Goal: Task Accomplishment & Management: Manage account settings

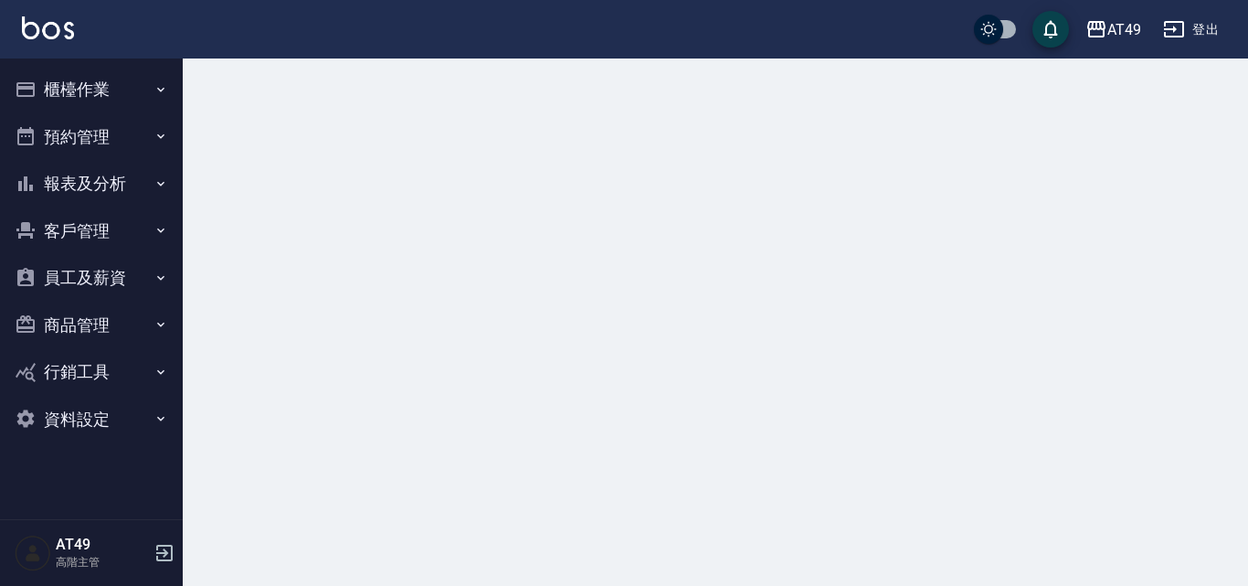
click at [92, 92] on button "櫃檯作業" at bounding box center [91, 90] width 168 height 48
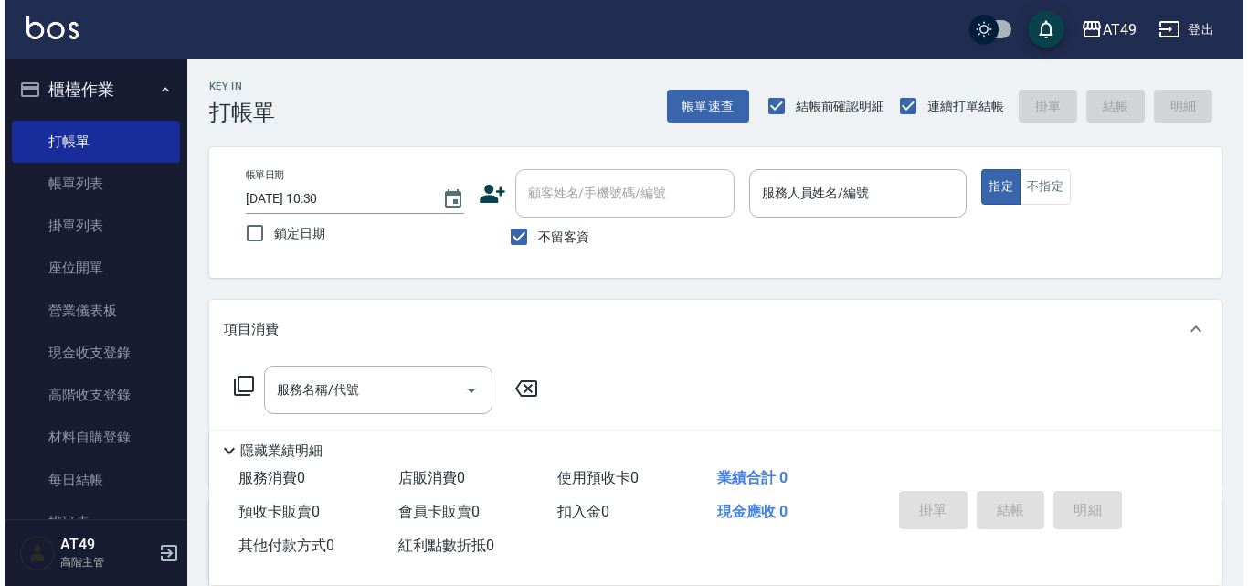
scroll to position [365, 0]
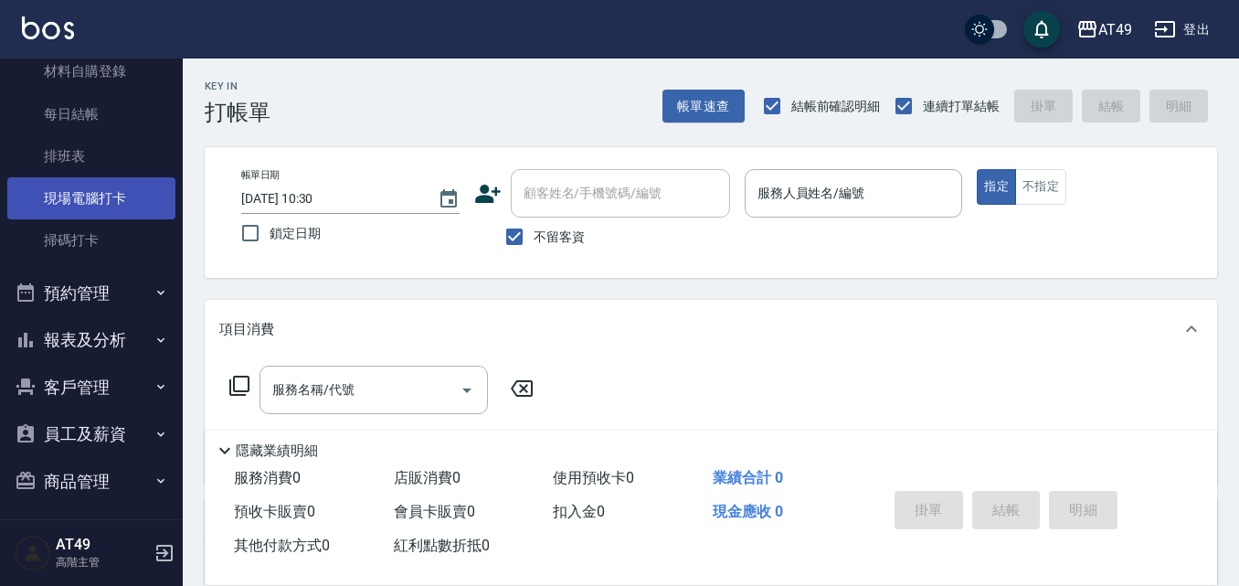
click at [88, 205] on link "現場電腦打卡" at bounding box center [91, 198] width 168 height 42
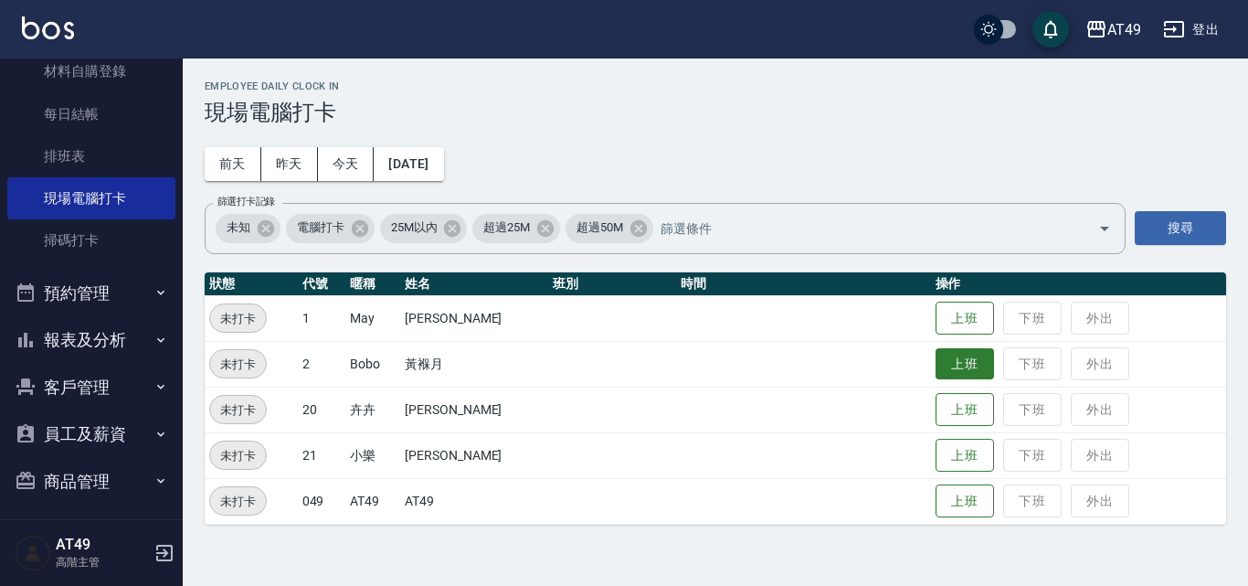
click at [949, 361] on button "上班" at bounding box center [964, 364] width 58 height 32
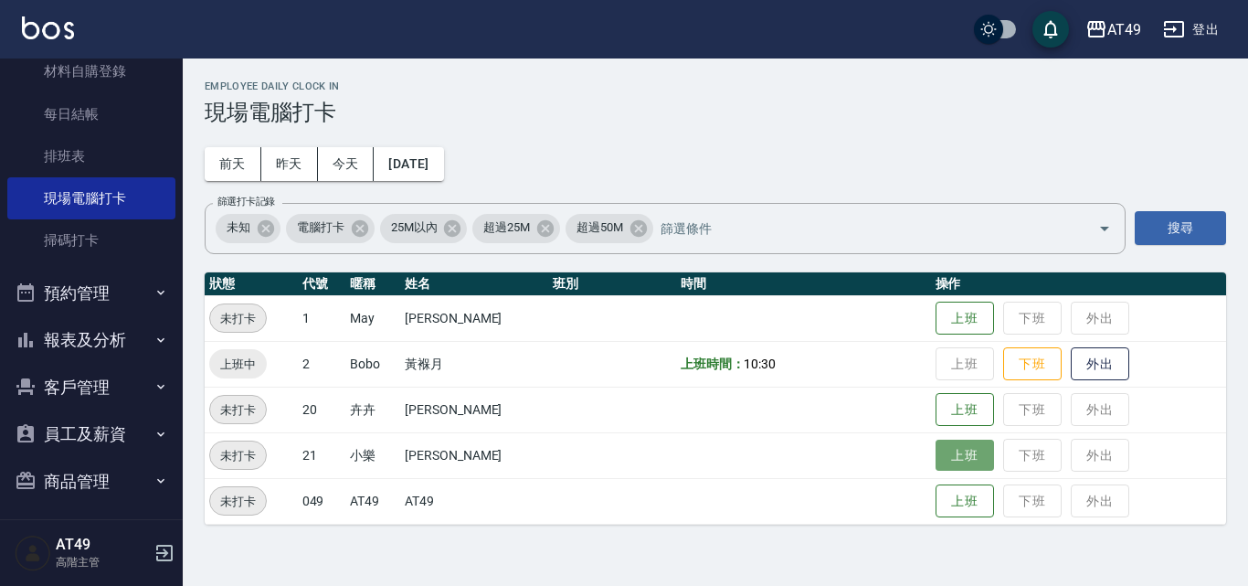
click at [950, 462] on button "上班" at bounding box center [964, 455] width 58 height 32
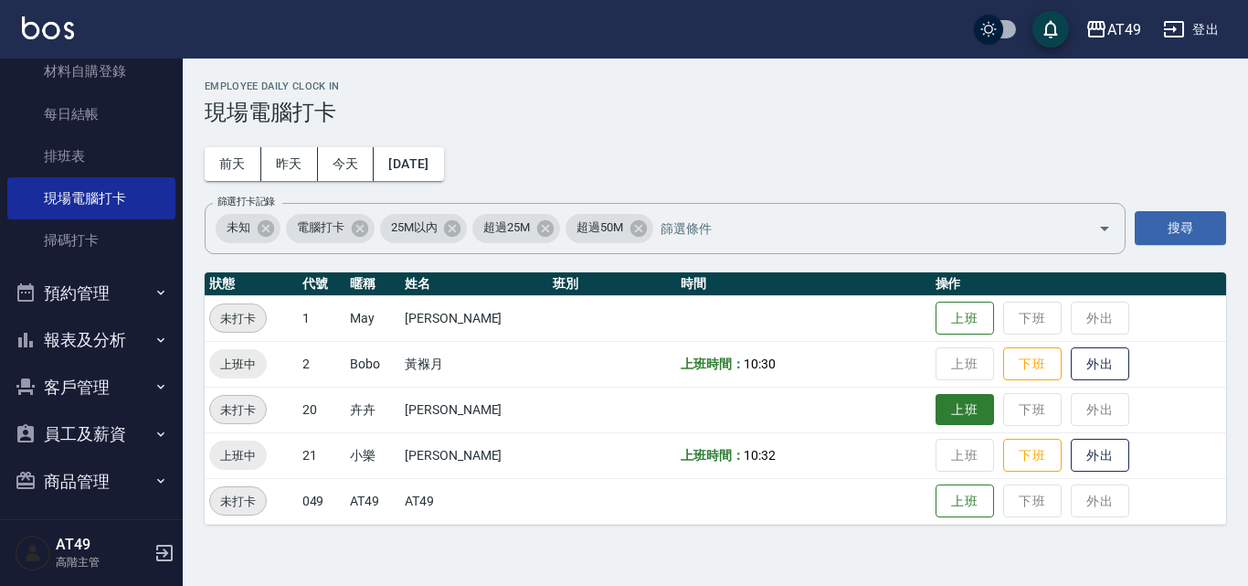
click at [964, 415] on button "上班" at bounding box center [964, 410] width 58 height 32
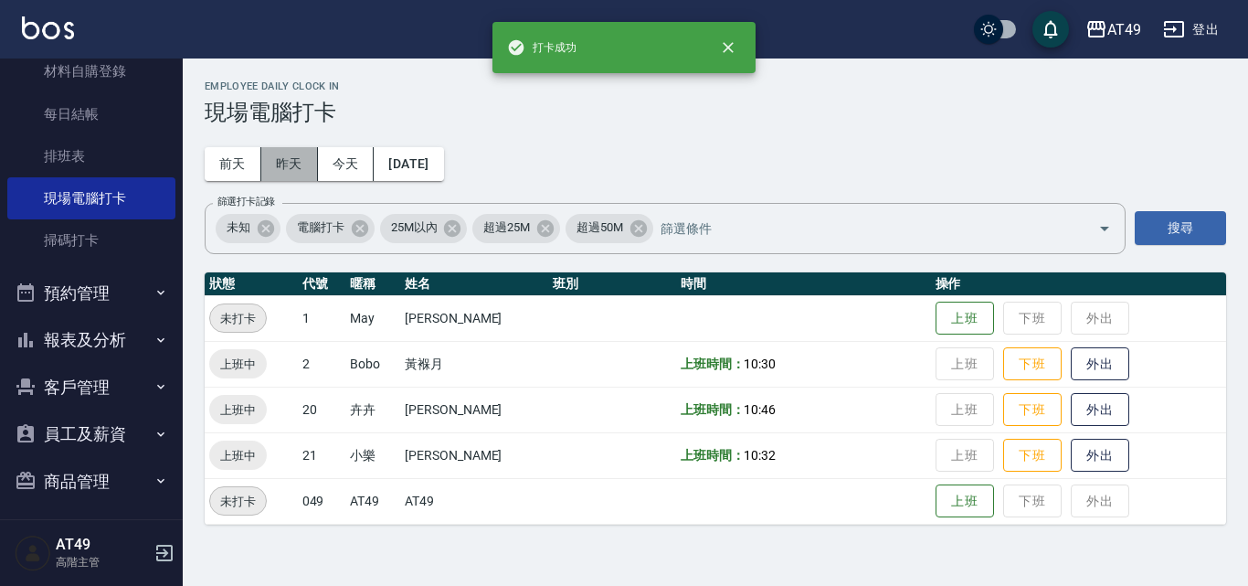
click at [274, 165] on button "昨天" at bounding box center [289, 164] width 57 height 34
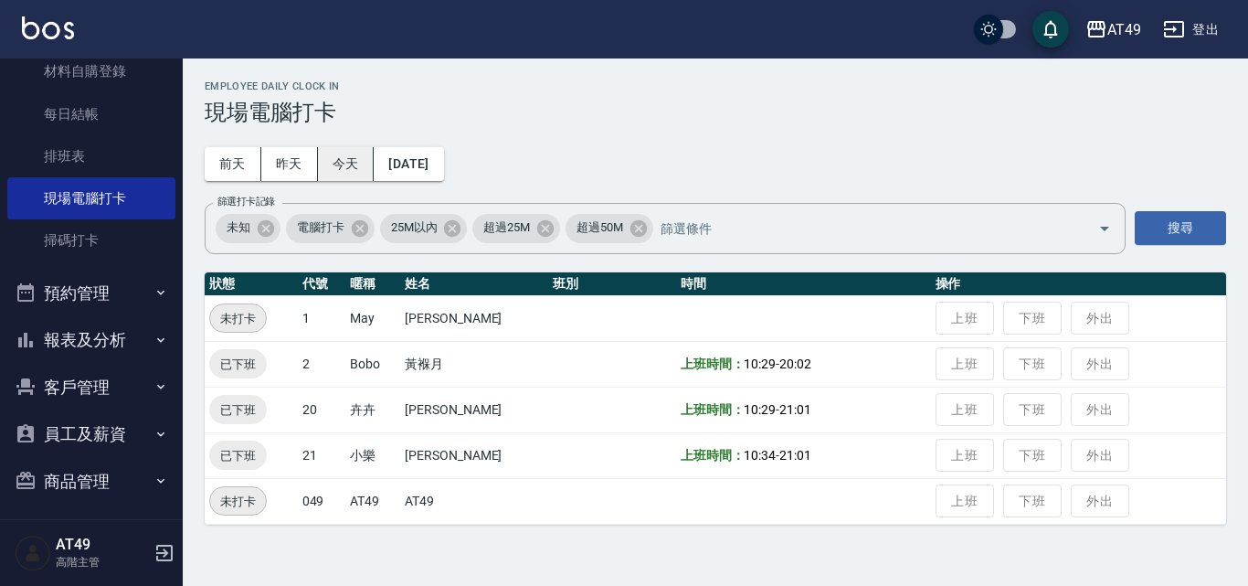
click at [360, 178] on button "今天" at bounding box center [346, 164] width 57 height 34
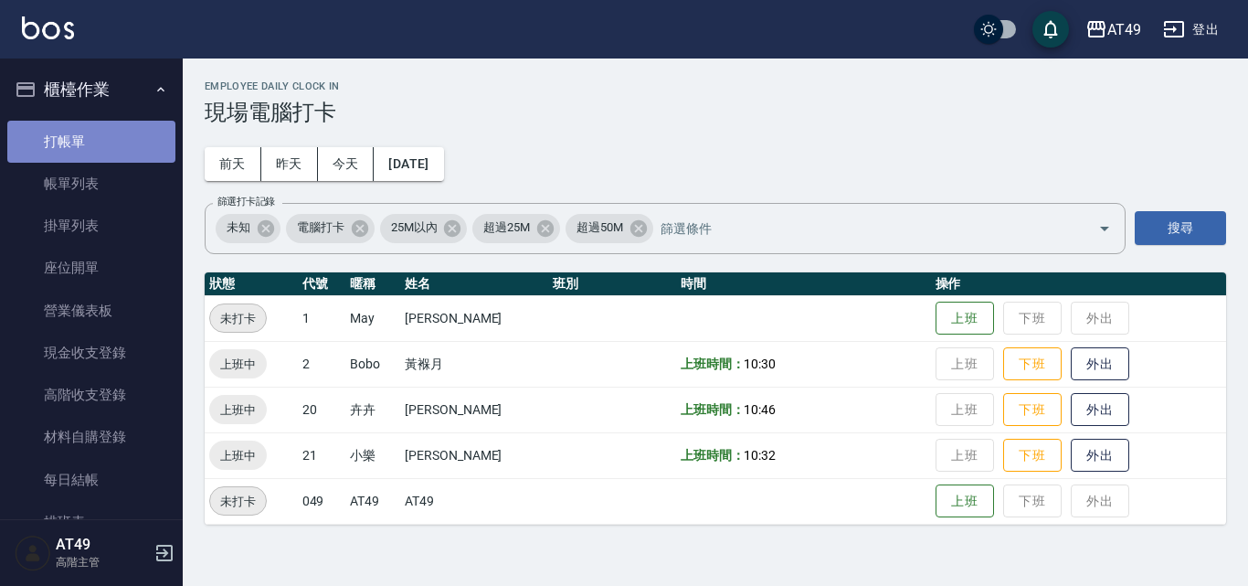
click at [92, 141] on link "打帳單" at bounding box center [91, 142] width 168 height 42
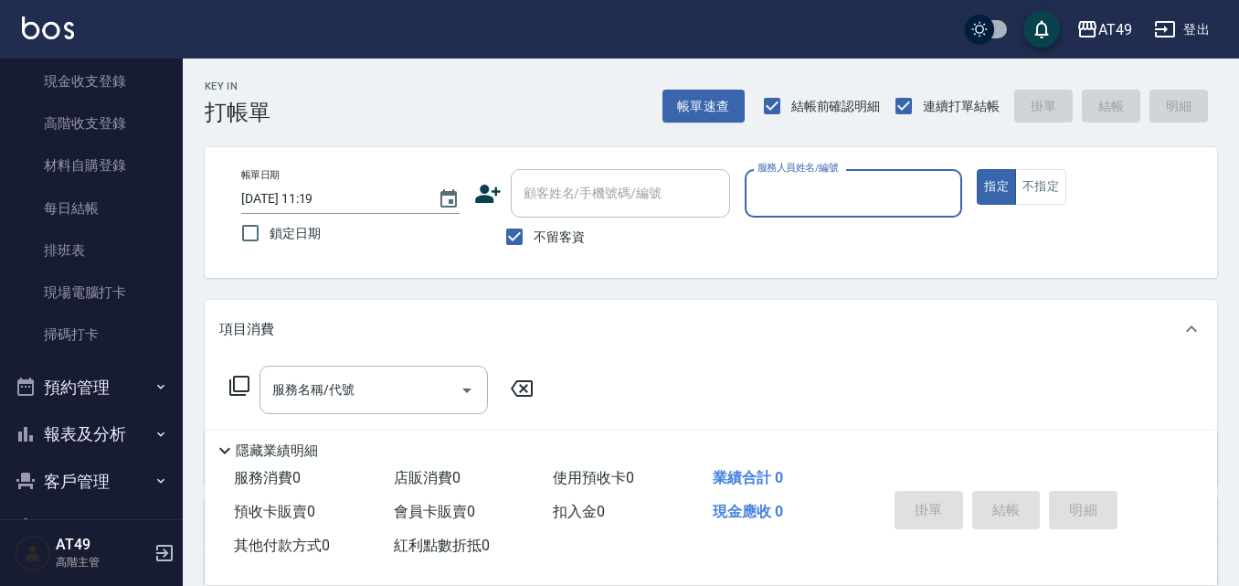
scroll to position [274, 0]
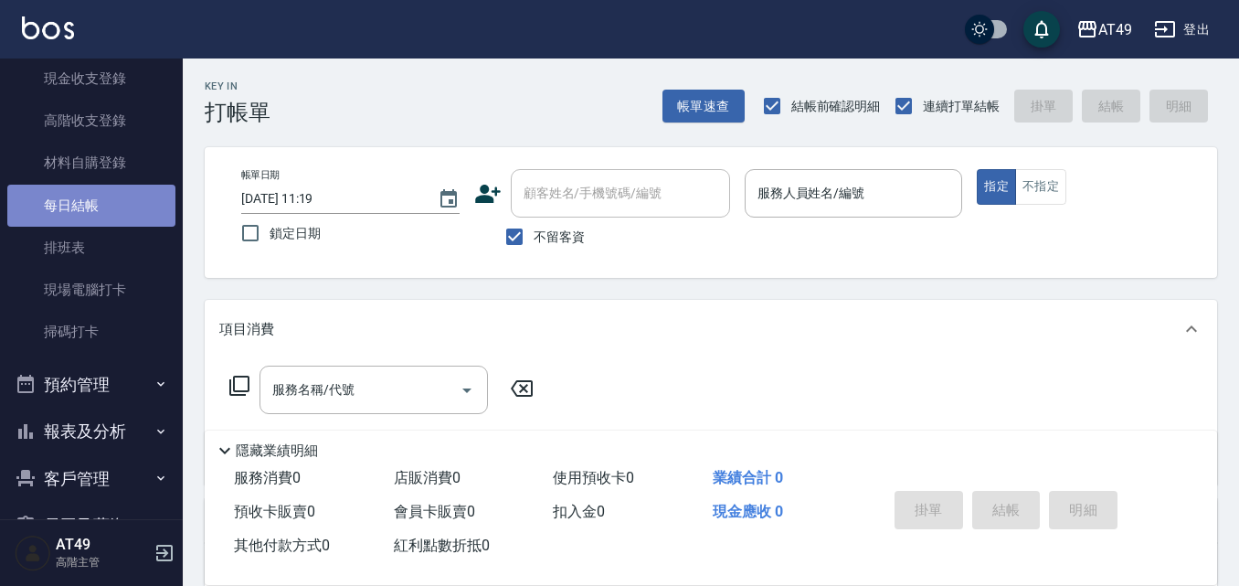
click at [91, 199] on link "每日結帳" at bounding box center [91, 206] width 168 height 42
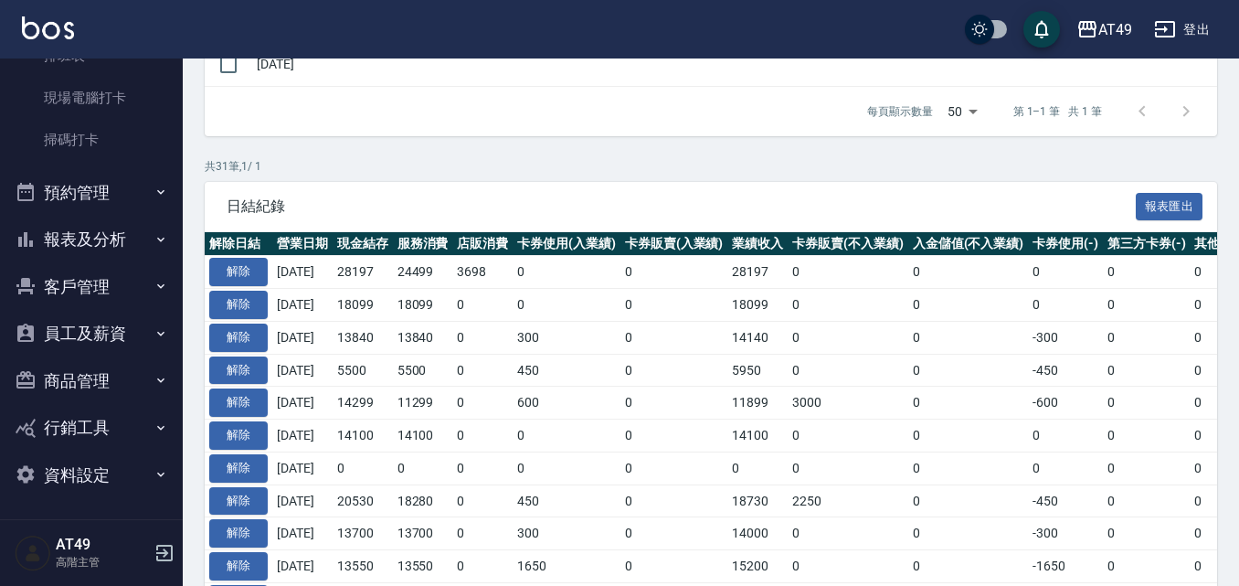
scroll to position [467, 0]
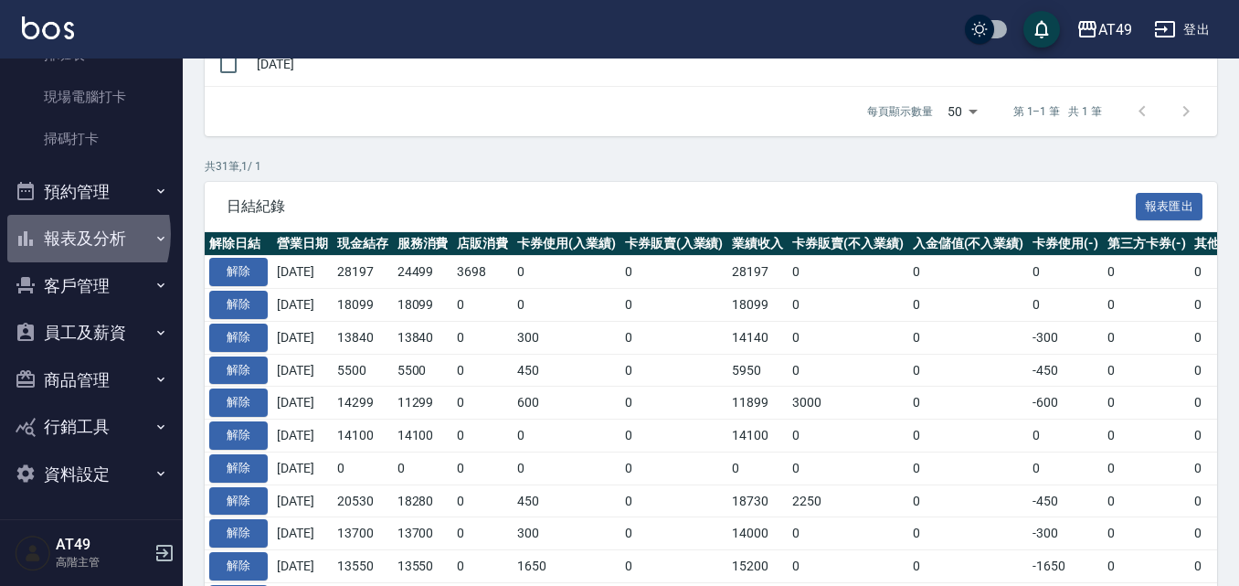
click at [59, 234] on button "報表及分析" at bounding box center [91, 239] width 168 height 48
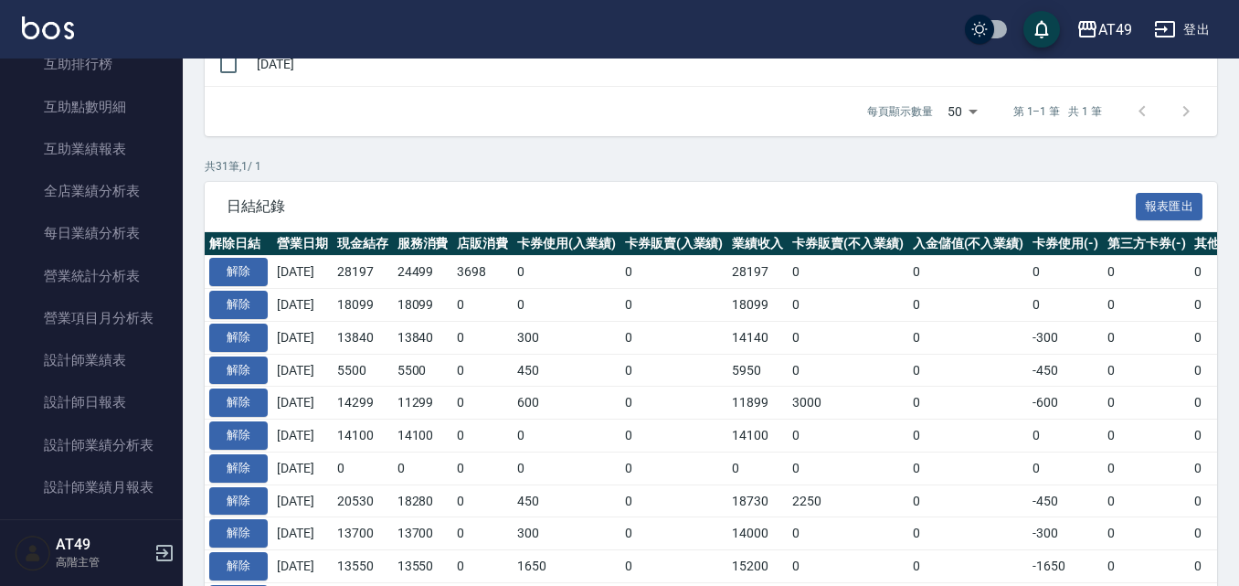
scroll to position [1015, 0]
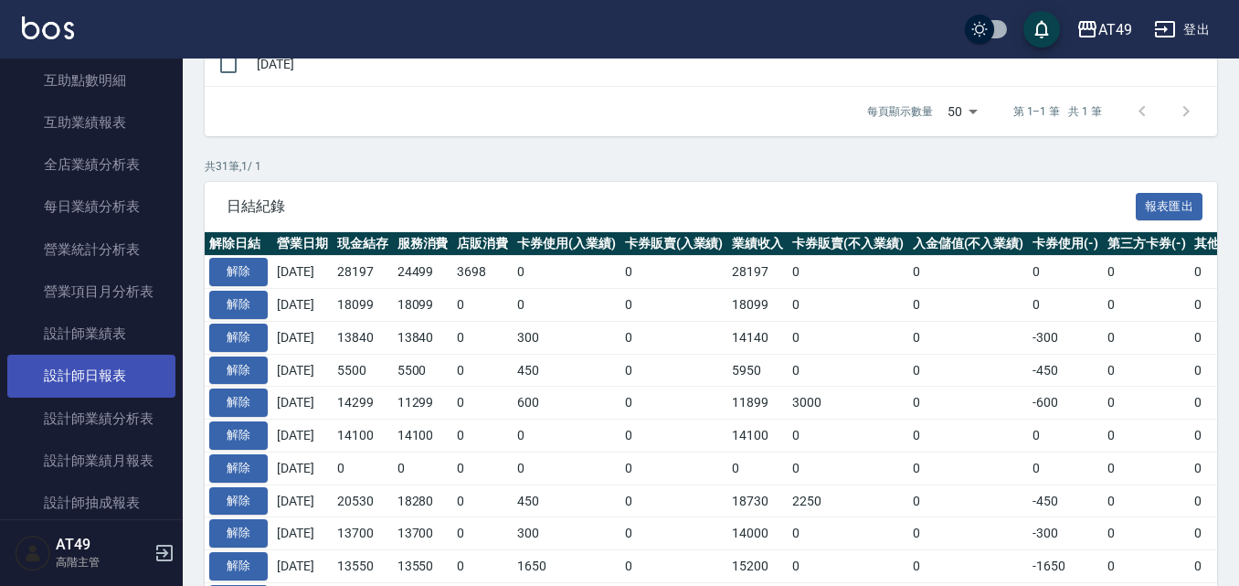
click at [60, 363] on link "設計師日報表" at bounding box center [91, 375] width 168 height 42
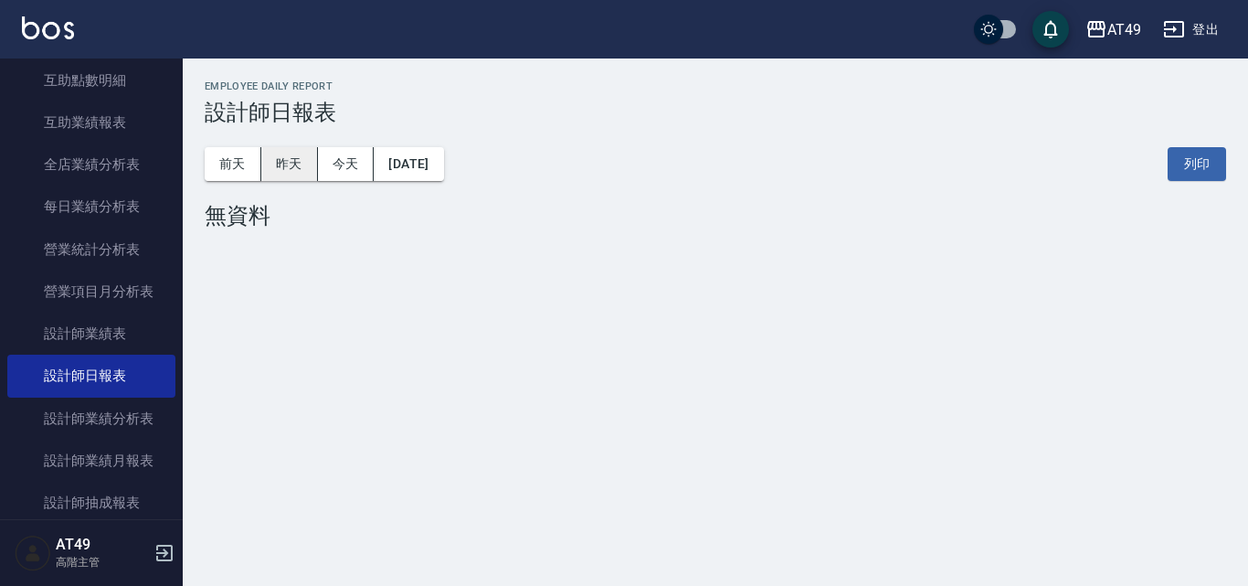
click at [279, 173] on button "昨天" at bounding box center [289, 164] width 57 height 34
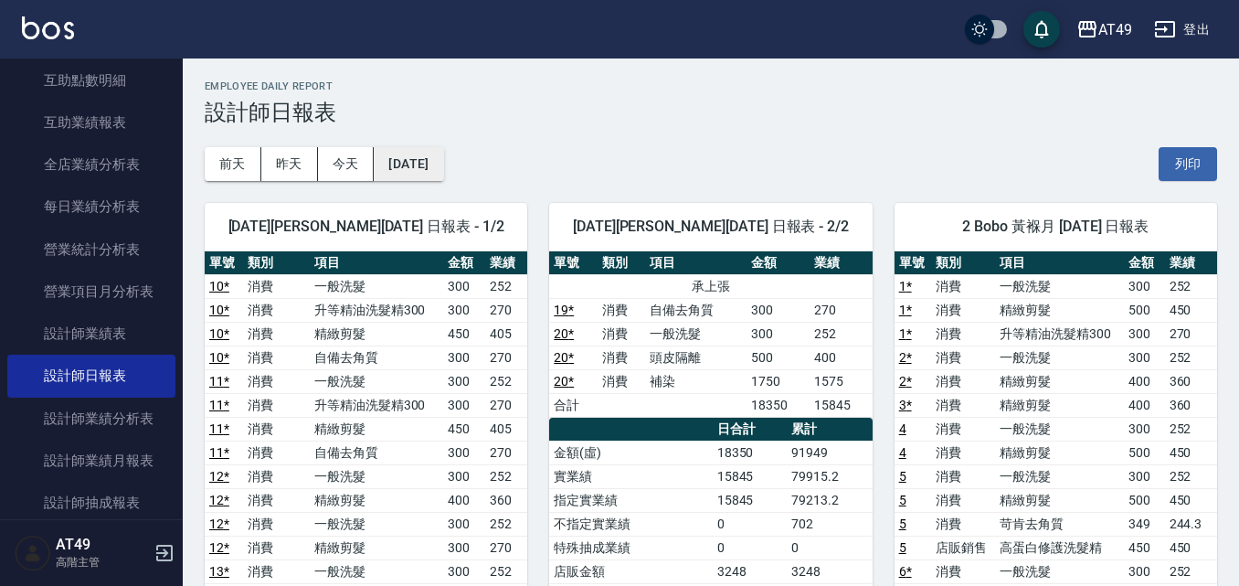
click at [435, 151] on button "[DATE]" at bounding box center [408, 164] width 69 height 34
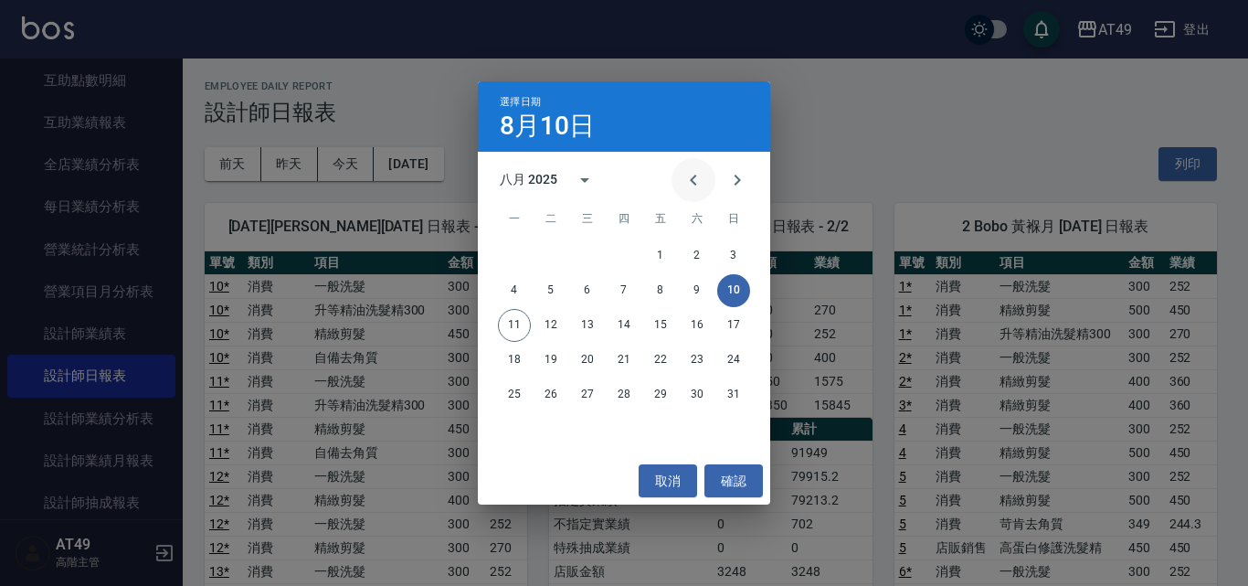
click at [703, 181] on icon "Previous month" at bounding box center [693, 180] width 22 height 22
click at [629, 290] on button "10" at bounding box center [624, 290] width 33 height 33
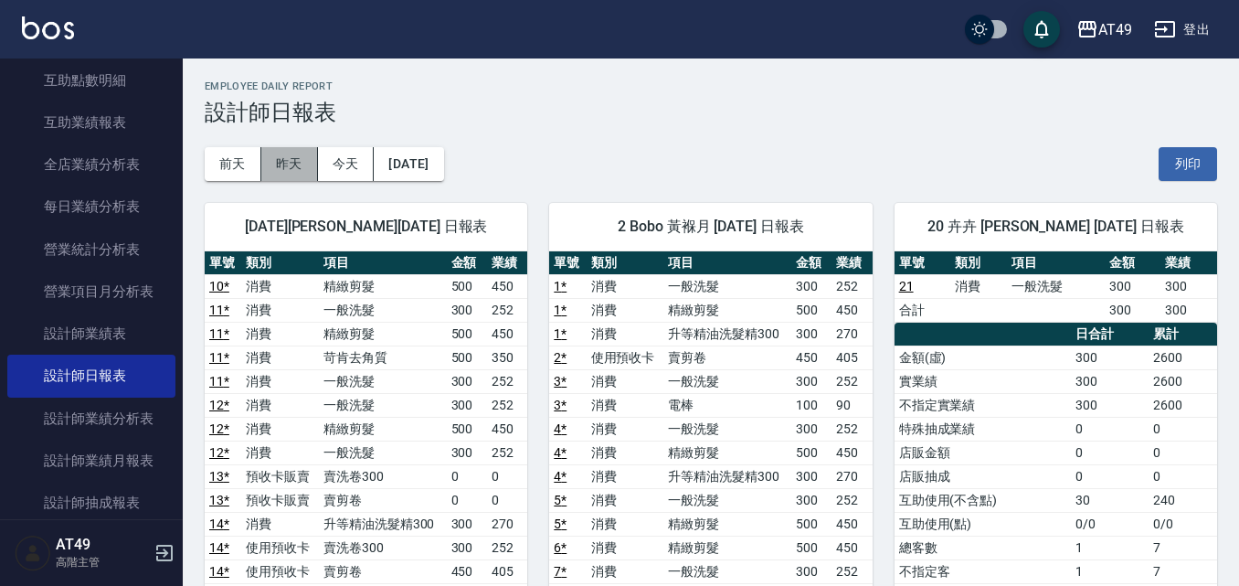
click at [303, 161] on button "昨天" at bounding box center [289, 164] width 57 height 34
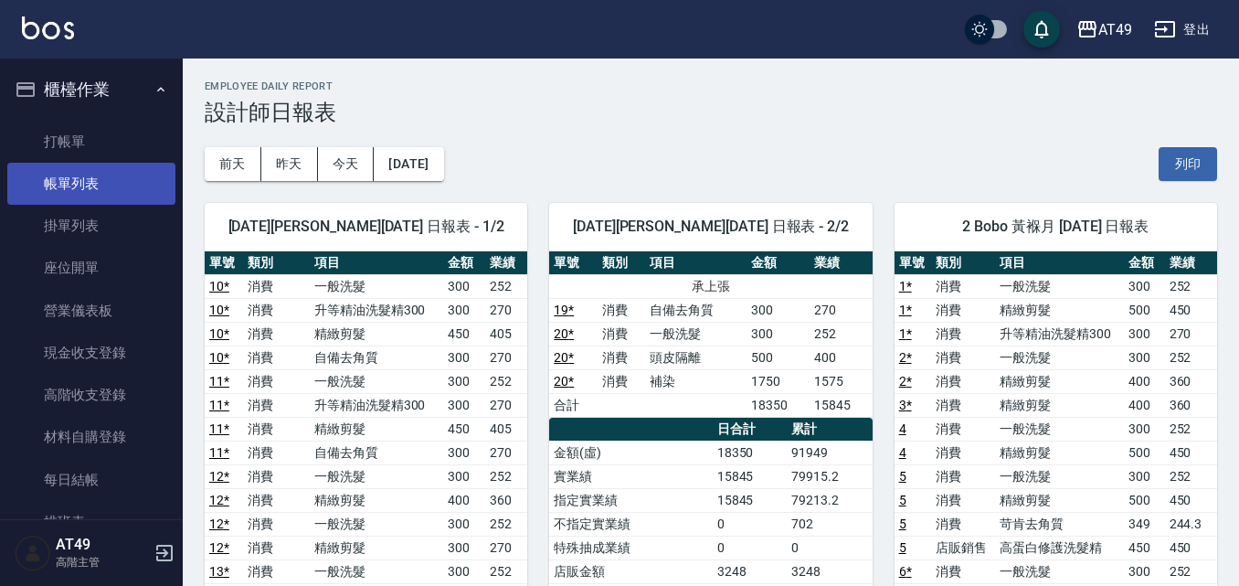
click at [37, 163] on link "帳單列表" at bounding box center [91, 184] width 168 height 42
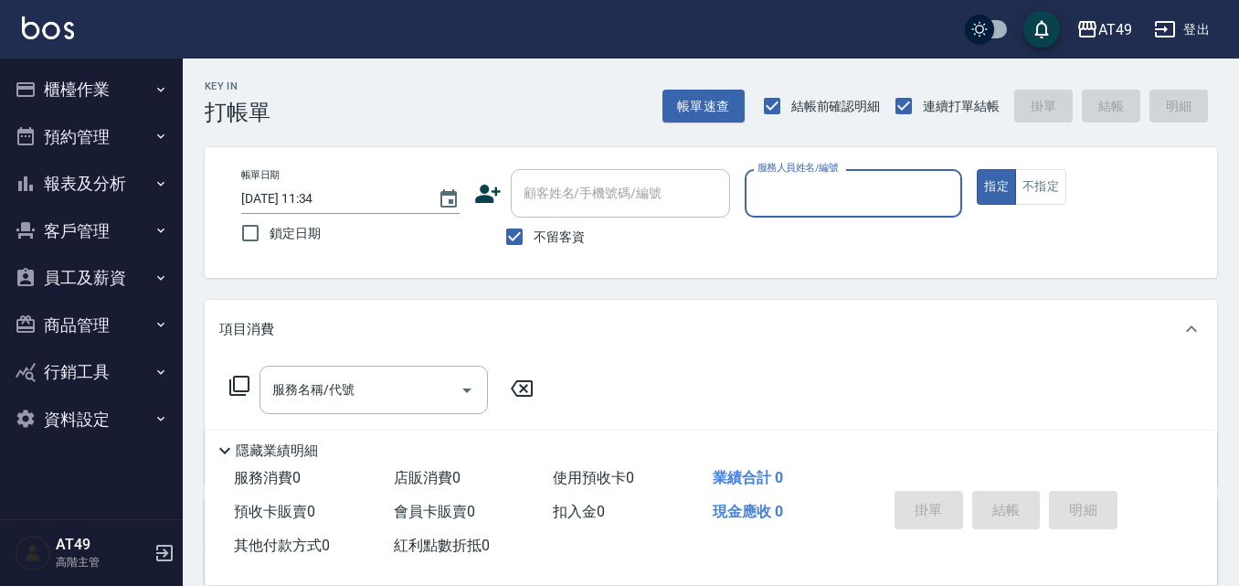
click at [741, 261] on div "帳單日期 2025/08/11 11:34 鎖定日期 顧客姓名/手機號碼/編號 顧客姓名/手機號碼/編號 不留客資 服務人員姓名/編號 服務人員姓名/編號 指…" at bounding box center [711, 212] width 1012 height 131
